Goal: Find contact information: Find contact information

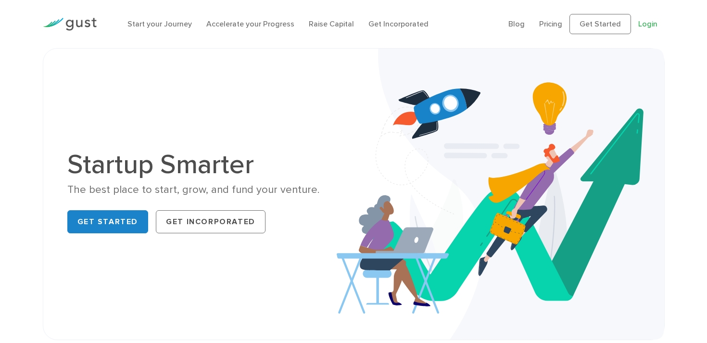
click at [642, 27] on link "Login" at bounding box center [648, 23] width 19 height 9
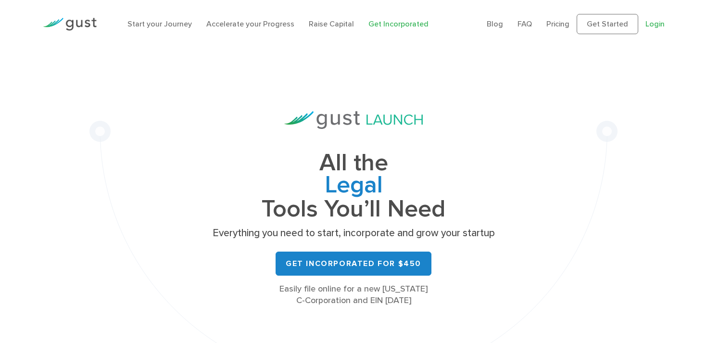
click at [656, 20] on link "Login" at bounding box center [655, 23] width 19 height 9
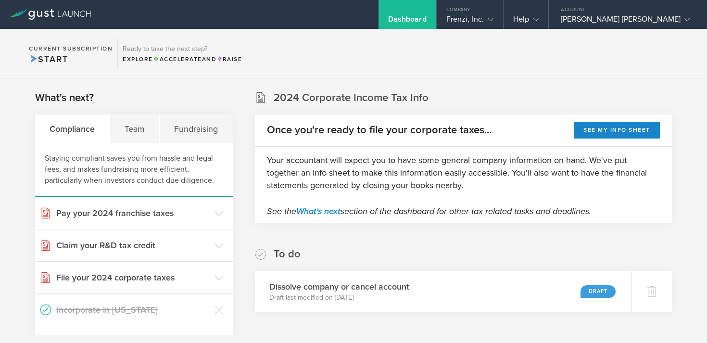
click at [539, 16] on div "Help" at bounding box center [527, 21] width 26 height 14
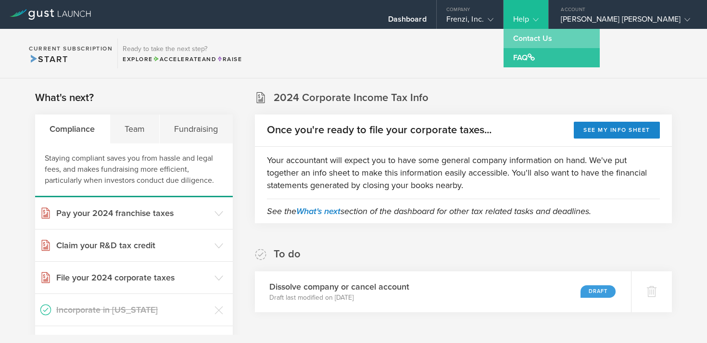
click at [576, 33] on link "Contact Us" at bounding box center [552, 38] width 96 height 19
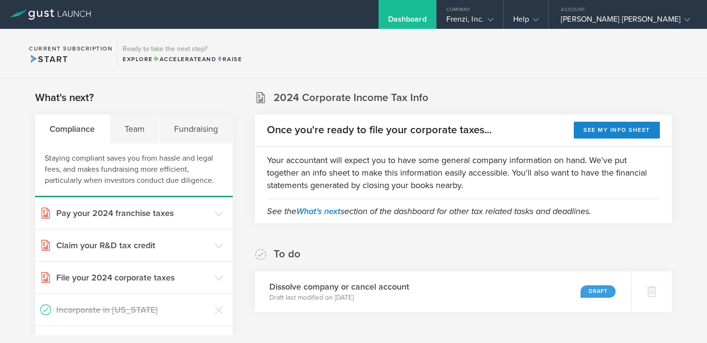
click at [417, 70] on section "Current Subscription Start Ready to take the next step? Explore Accelerate and …" at bounding box center [353, 54] width 707 height 50
click at [578, 38] on section "Current Subscription Start Ready to take the next step? Explore Accelerate and …" at bounding box center [353, 54] width 707 height 50
click at [549, 5] on div "Help" at bounding box center [526, 14] width 45 height 29
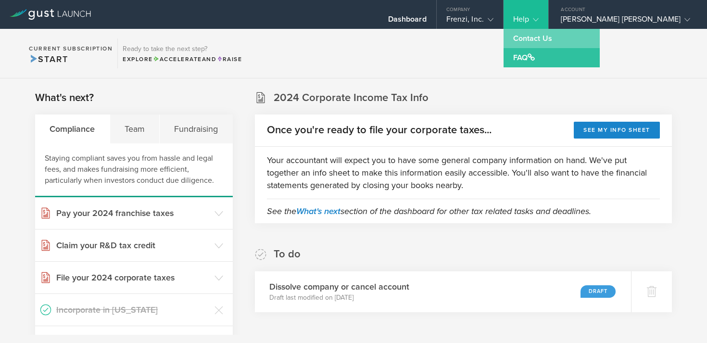
click at [577, 42] on link "Contact Us" at bounding box center [552, 38] width 96 height 19
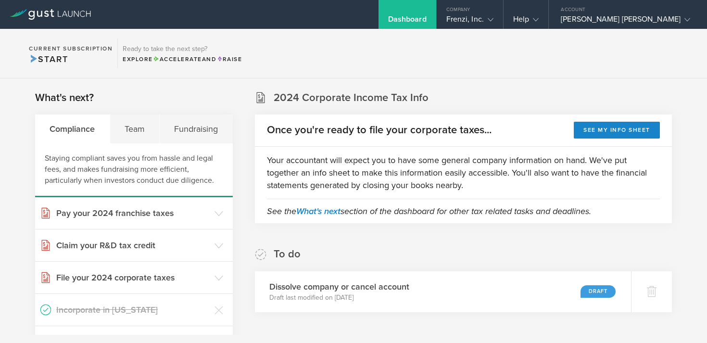
click at [549, 11] on div "Help" at bounding box center [526, 14] width 45 height 29
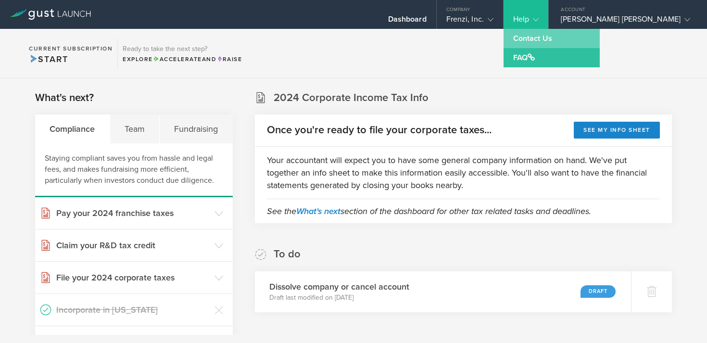
click at [580, 42] on link "Contact Us" at bounding box center [552, 38] width 96 height 19
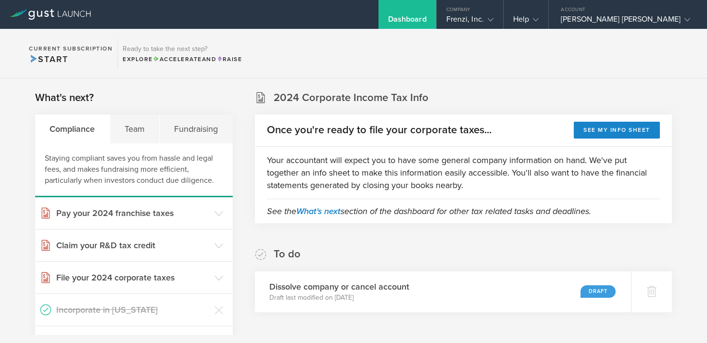
click at [385, 43] on section "Current Subscription Start Ready to take the next step? Explore Accelerate and …" at bounding box center [353, 54] width 707 height 50
click at [36, 11] on icon at bounding box center [50, 14] width 81 height 11
click at [425, 53] on section "Current Subscription Start Ready to take the next step? Explore Accelerate and …" at bounding box center [353, 54] width 707 height 50
